Goal: Check status: Check status

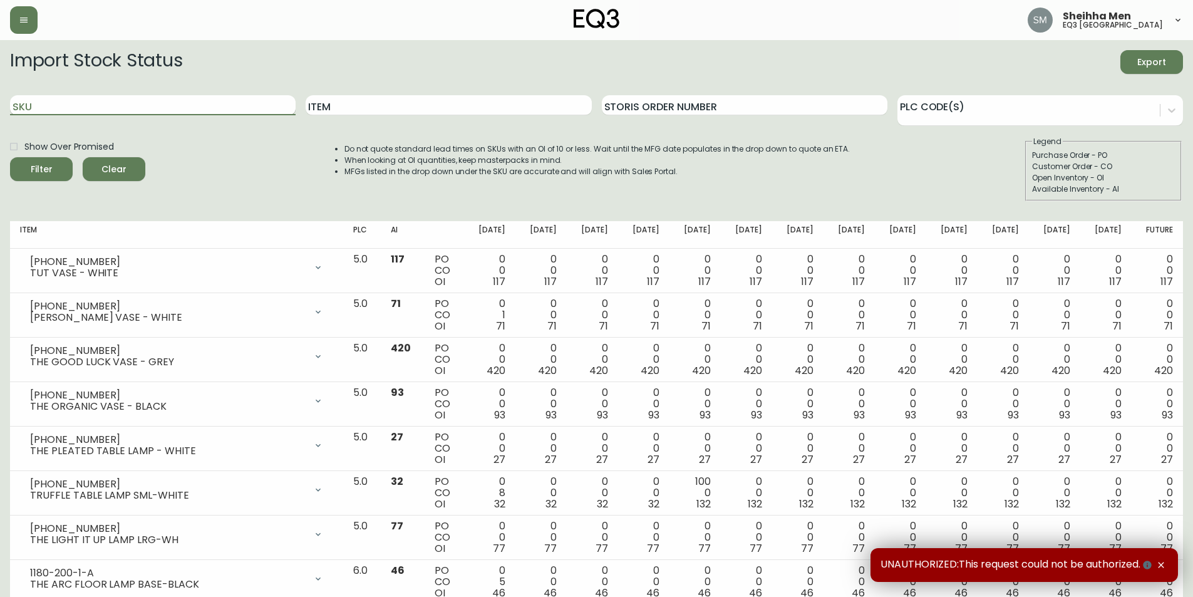
click at [192, 100] on input "SKU" at bounding box center [153, 105] width 286 height 20
paste input "[PHONE_NUMBER]"
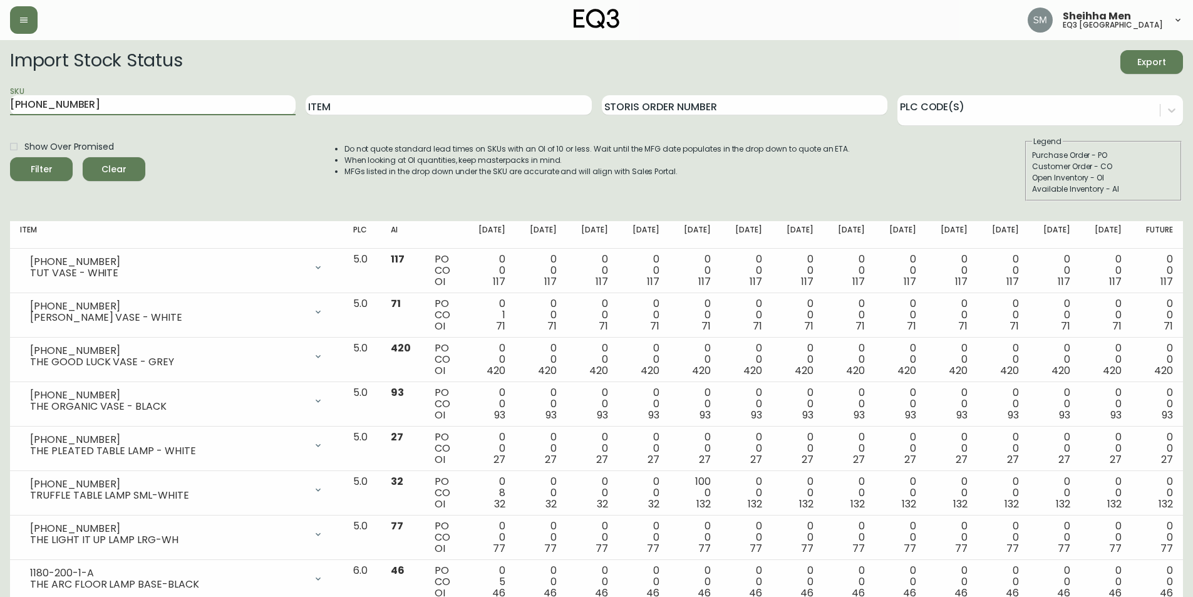
type input "[PHONE_NUMBER]"
click at [61, 165] on span "Filter" at bounding box center [41, 170] width 43 height 16
